Goal: Information Seeking & Learning: Compare options

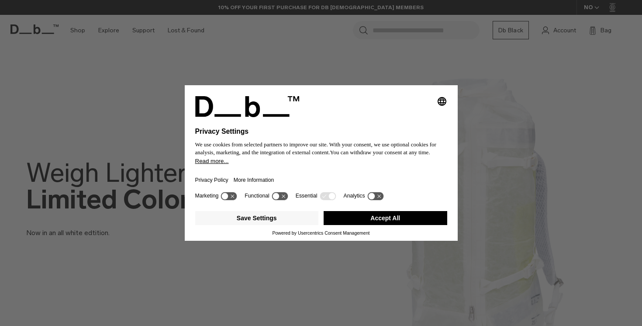
click at [390, 223] on button "Accept All" at bounding box center [386, 218] width 124 height 14
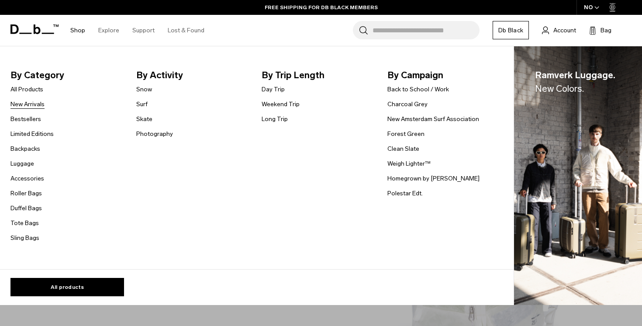
click at [34, 101] on link "New Arrivals" at bounding box center [27, 104] width 34 height 9
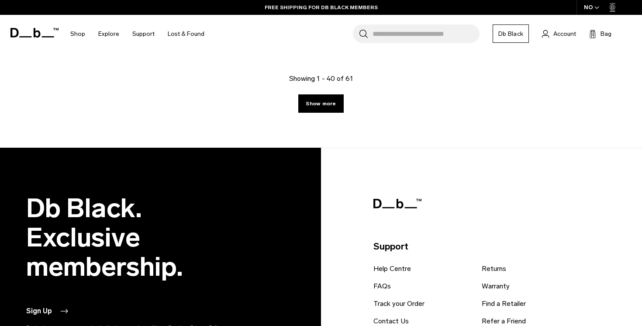
scroll to position [2725, 0]
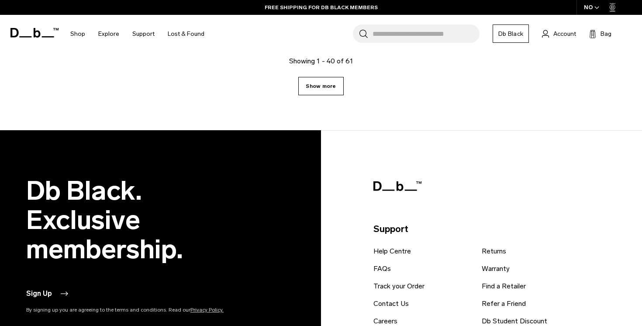
click at [321, 87] on link "Show more" at bounding box center [320, 86] width 45 height 18
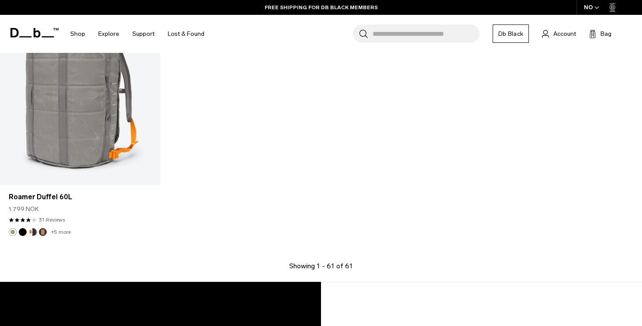
scroll to position [4001, 0]
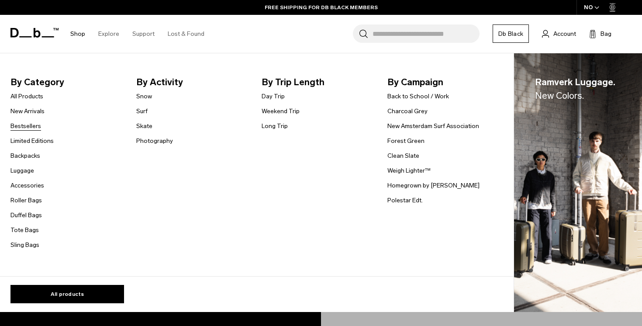
click at [29, 129] on link "Bestsellers" at bounding box center [25, 125] width 31 height 9
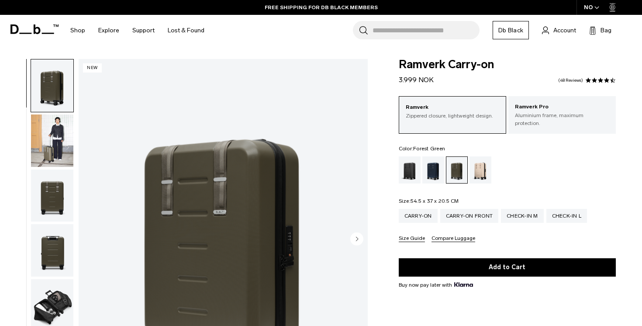
click at [46, 151] on img "button" at bounding box center [52, 140] width 42 height 52
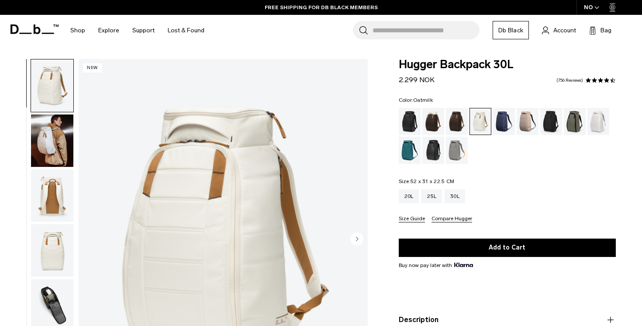
click at [62, 143] on img "button" at bounding box center [52, 140] width 42 height 52
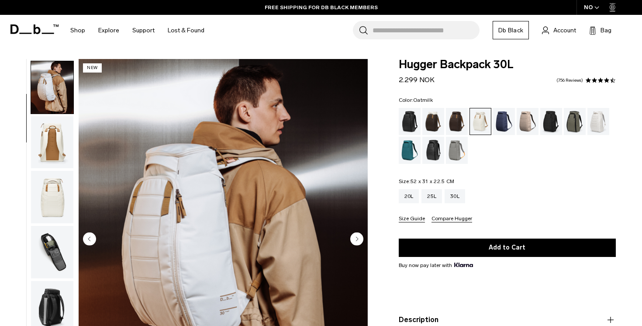
scroll to position [55, 0]
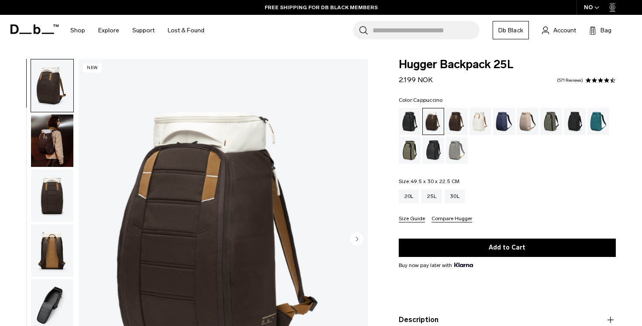
click at [58, 134] on img "button" at bounding box center [52, 140] width 42 height 52
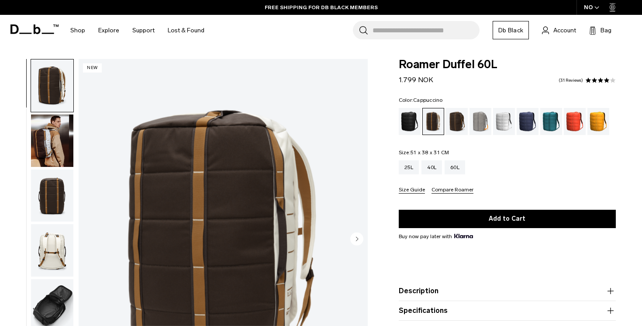
click at [36, 146] on img "button" at bounding box center [52, 140] width 42 height 52
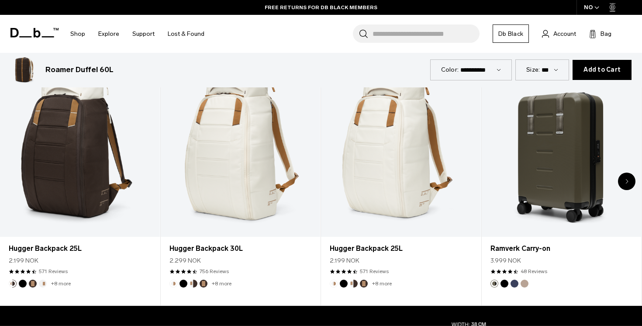
scroll to position [435, 0]
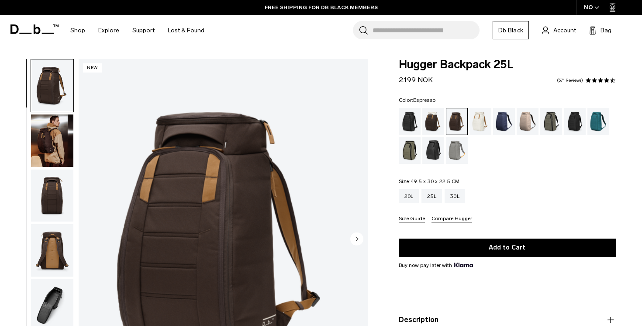
click at [30, 136] on div at bounding box center [50, 239] width 48 height 361
click at [41, 137] on img "button" at bounding box center [52, 140] width 42 height 52
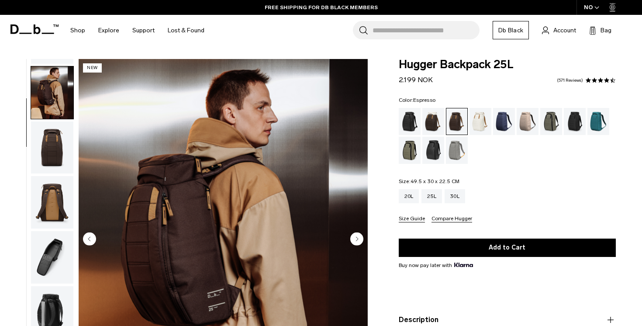
scroll to position [55, 0]
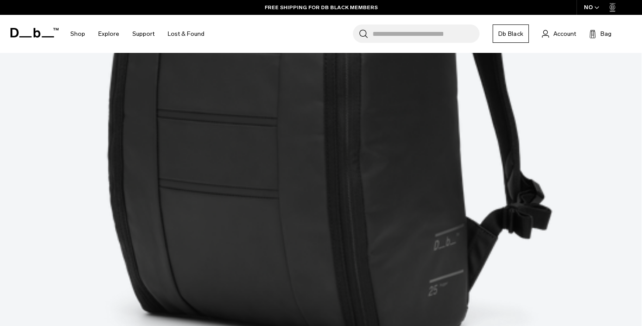
scroll to position [1468, 0]
